Goal: Find specific page/section: Find specific page/section

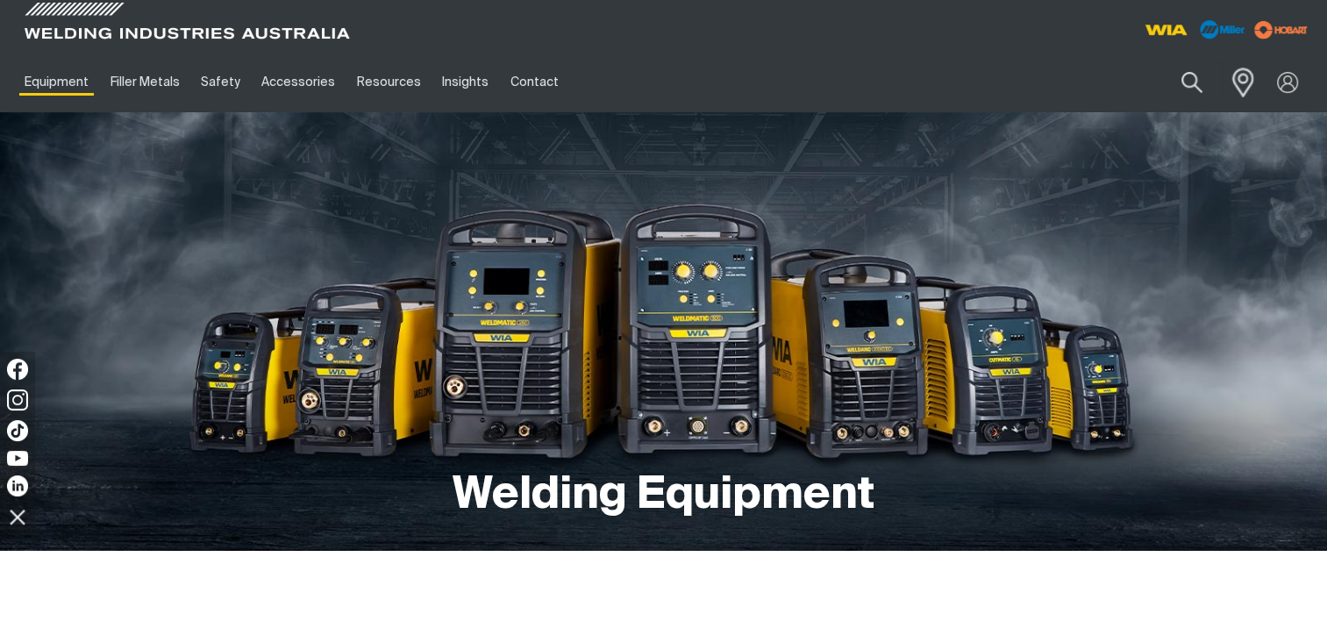
click at [1240, 76] on span at bounding box center [1238, 82] width 39 height 36
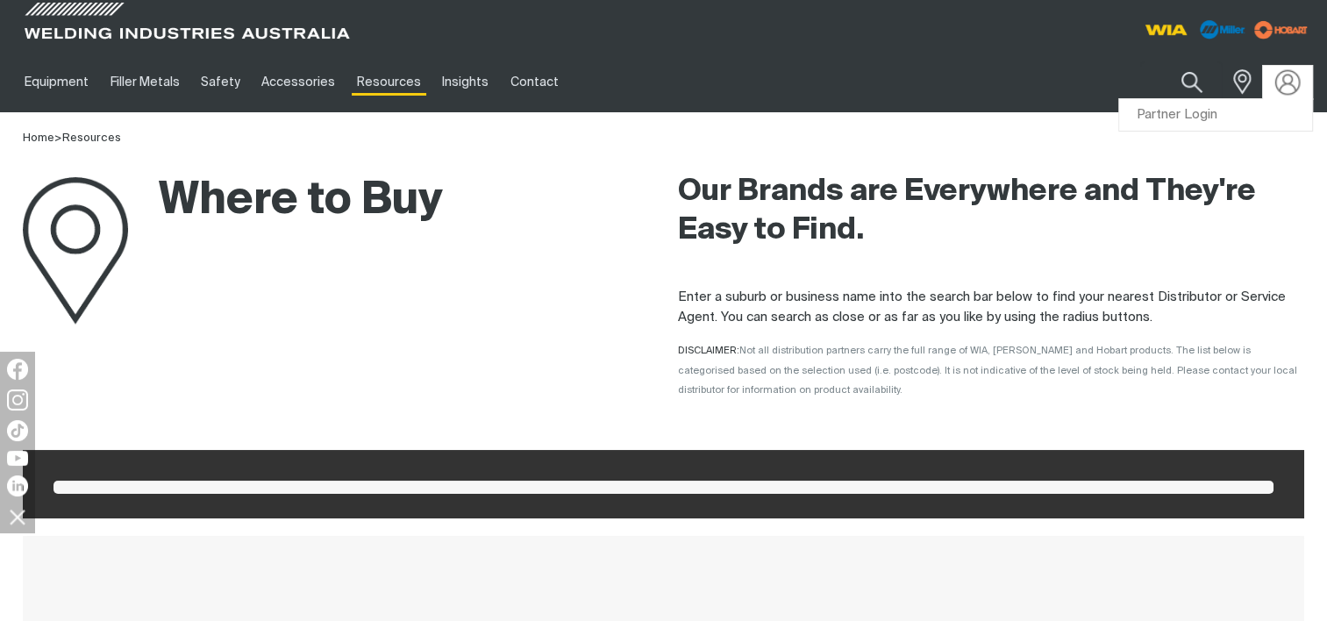
click at [1291, 88] on img at bounding box center [1287, 81] width 25 height 25
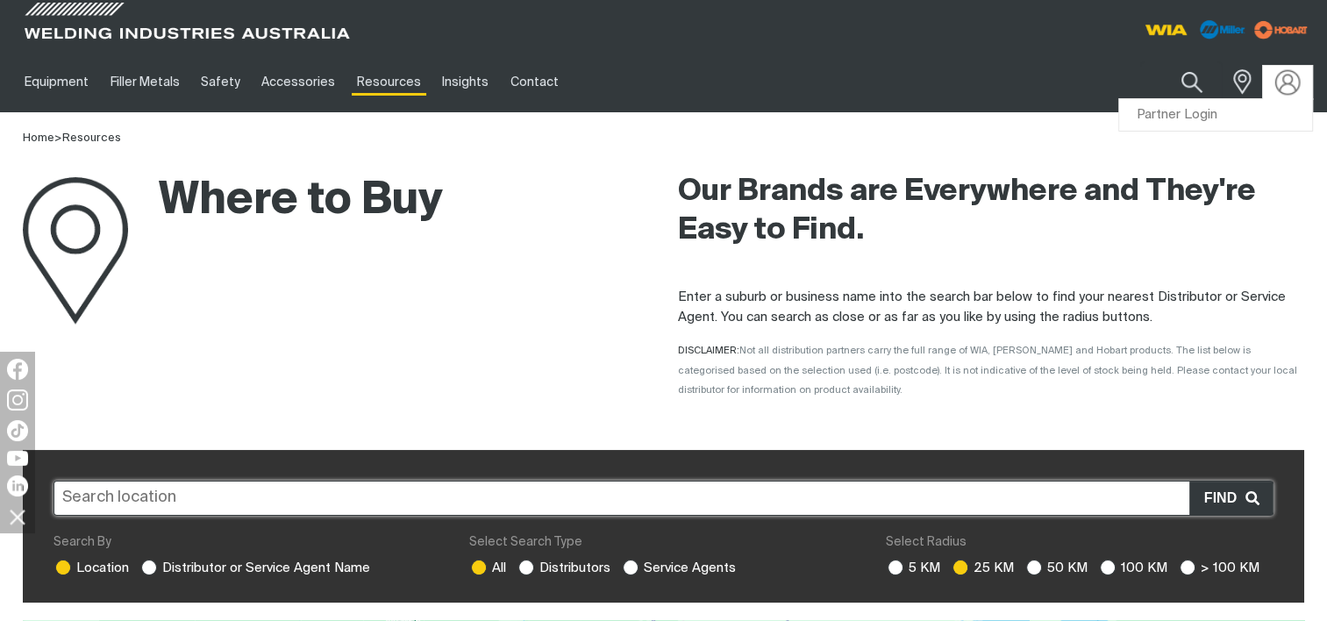
click at [1296, 82] on img at bounding box center [1287, 81] width 25 height 25
click at [1190, 112] on link "Partner Login" at bounding box center [1215, 115] width 193 height 32
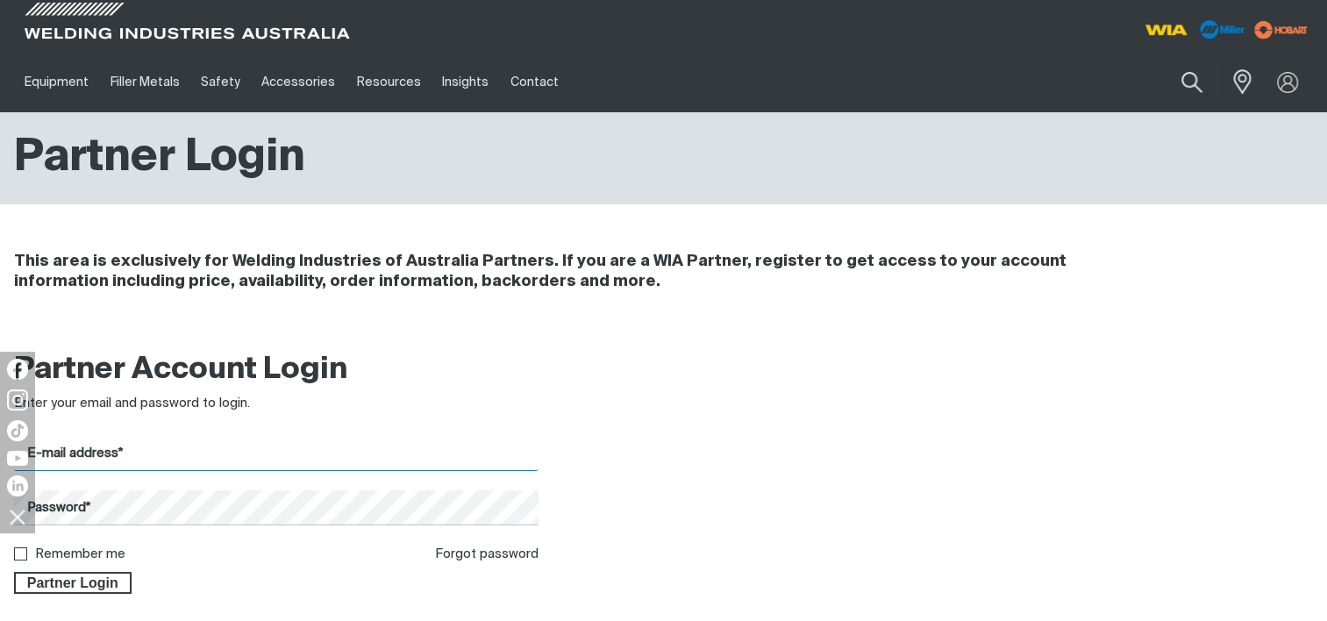
type input "[EMAIL_ADDRESS][DOMAIN_NAME]"
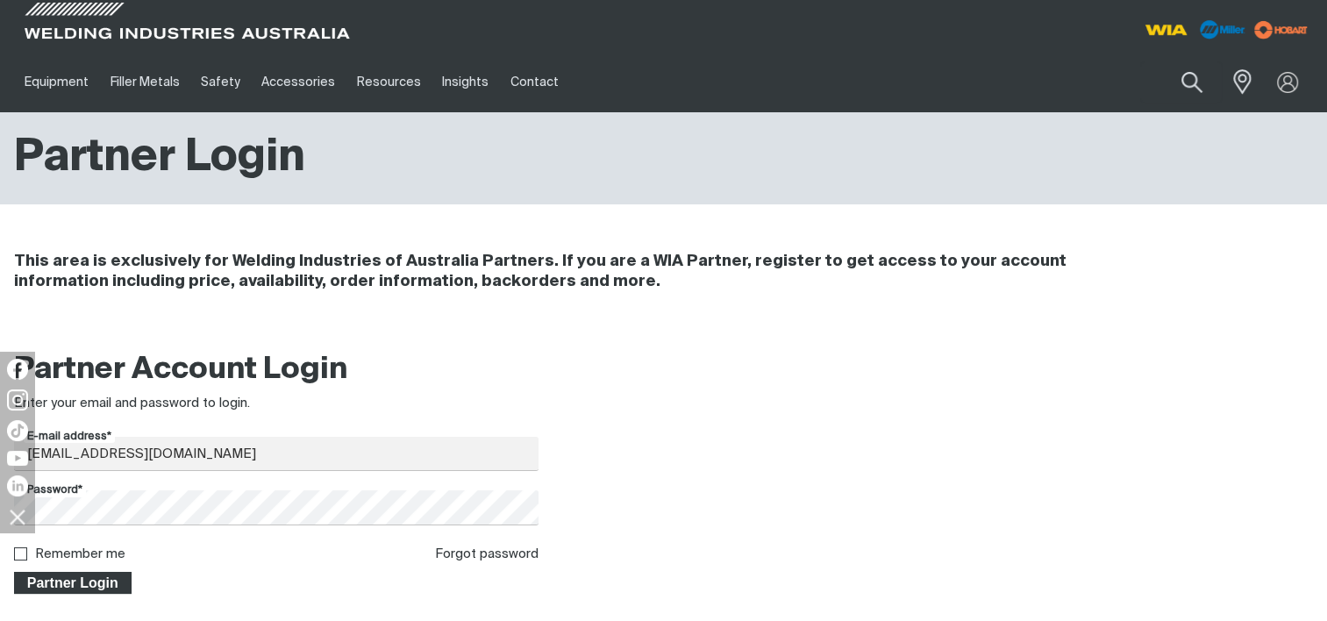
click at [42, 581] on span "Partner Login" at bounding box center [73, 583] width 114 height 23
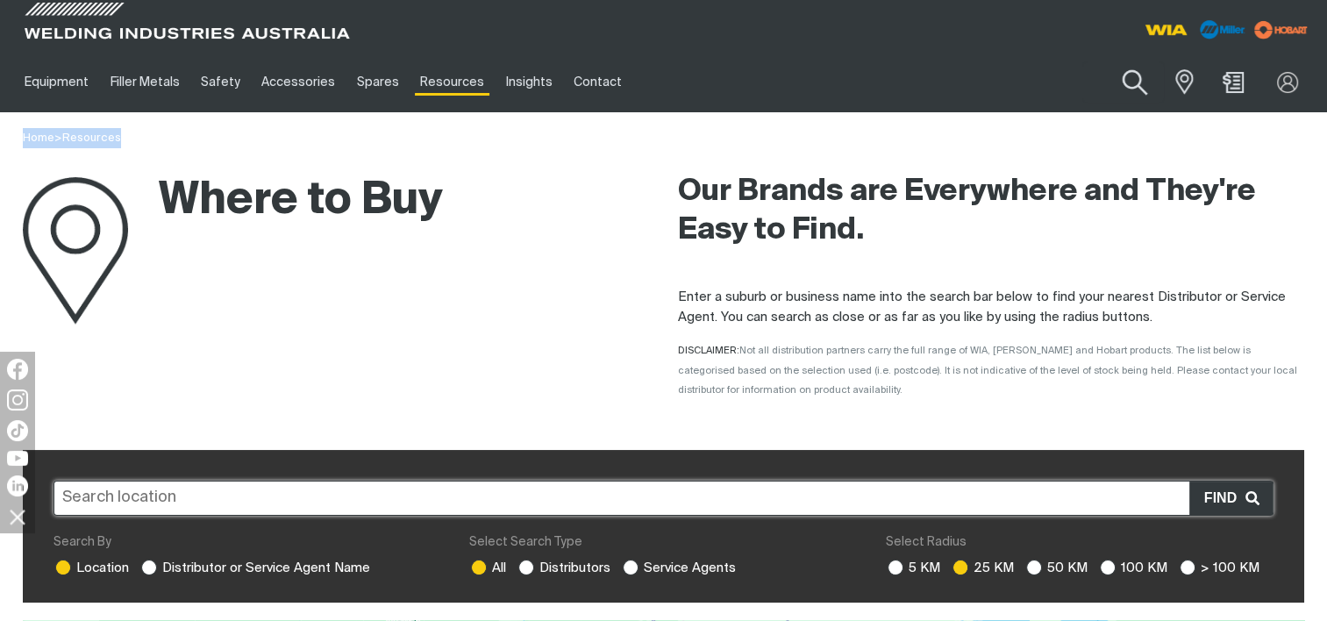
drag, startPoint x: 918, startPoint y: 134, endPoint x: 1126, endPoint y: 89, distance: 212.6
drag, startPoint x: 1126, startPoint y: 89, endPoint x: 1127, endPoint y: 81, distance: 8.8
click at [1127, 81] on button "Search products" at bounding box center [1134, 83] width 71 height 50
click at [1042, 80] on input "Search" at bounding box center [1028, 81] width 270 height 39
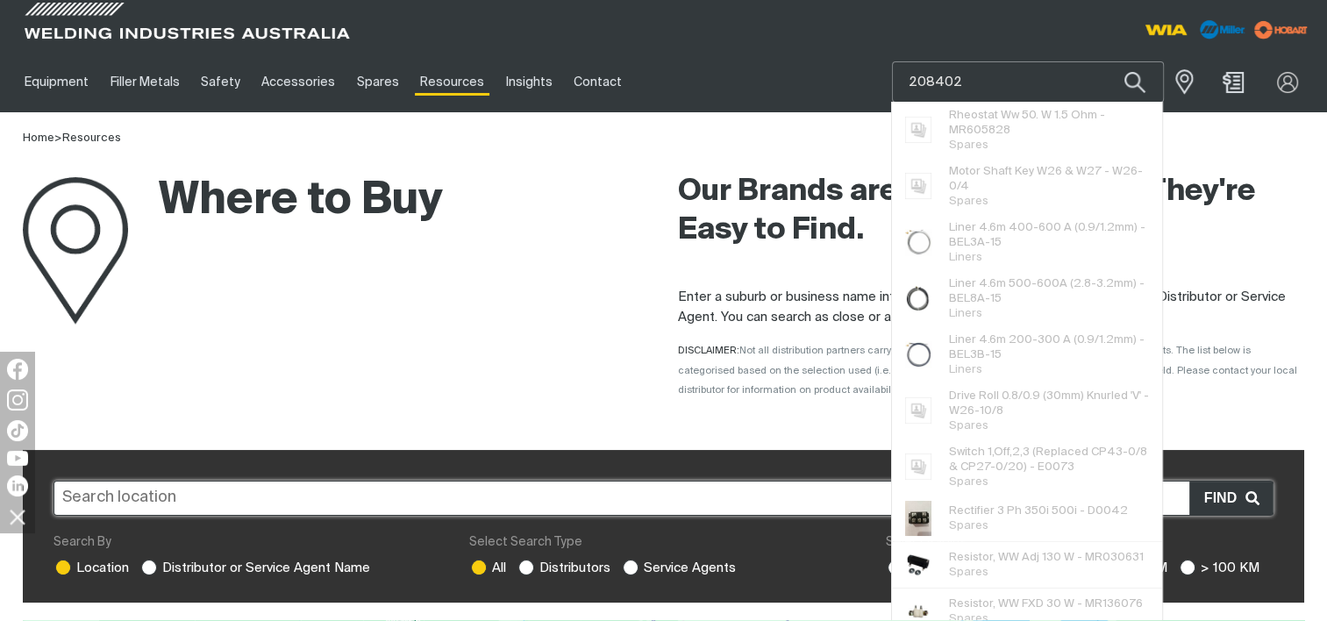
type input "208402"
click at [1105, 61] on button "Search products" at bounding box center [1135, 81] width 60 height 41
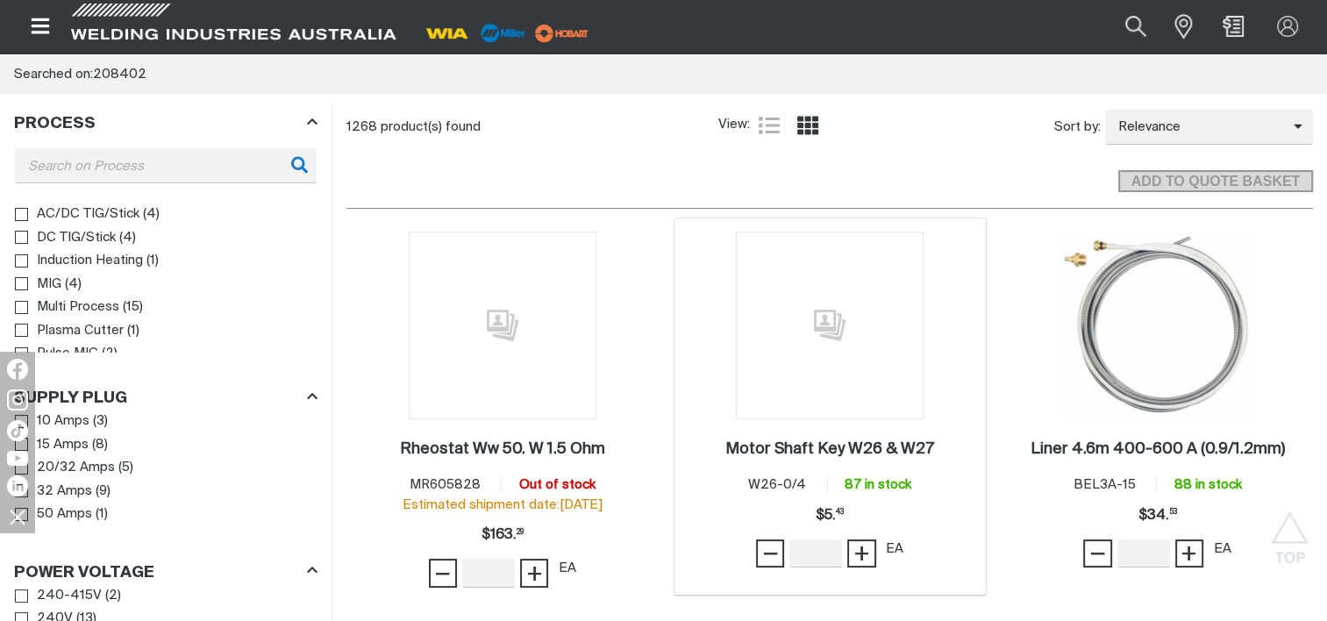
scroll to position [146, 0]
